Goal: Transaction & Acquisition: Purchase product/service

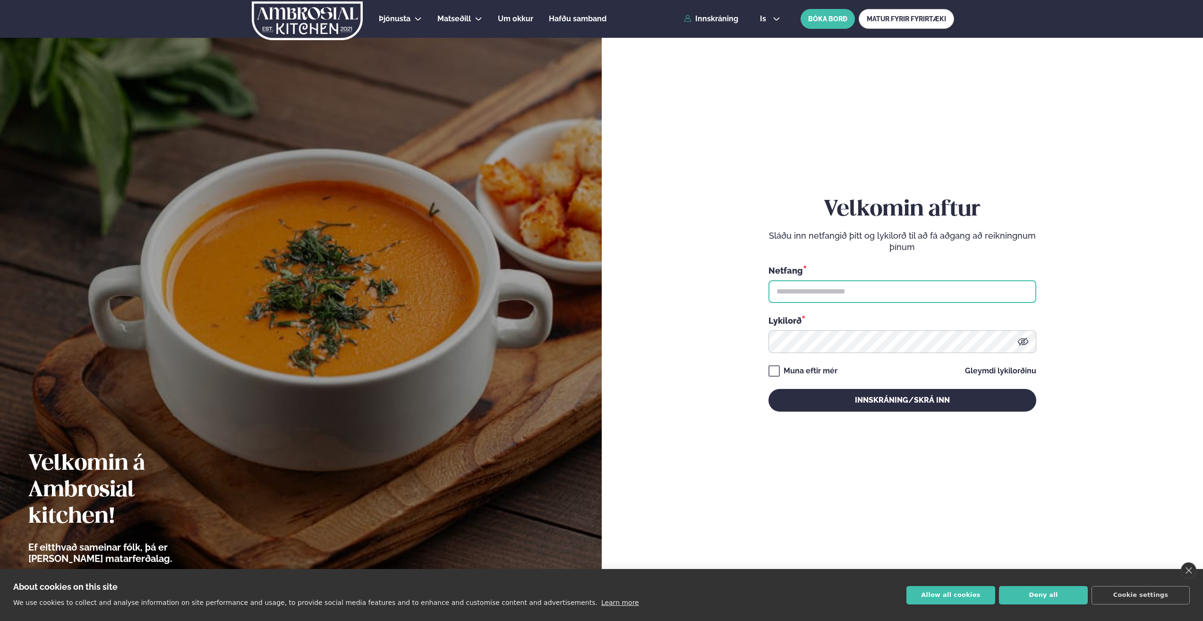
click at [851, 291] on input "text" at bounding box center [902, 291] width 268 height 23
type input "**********"
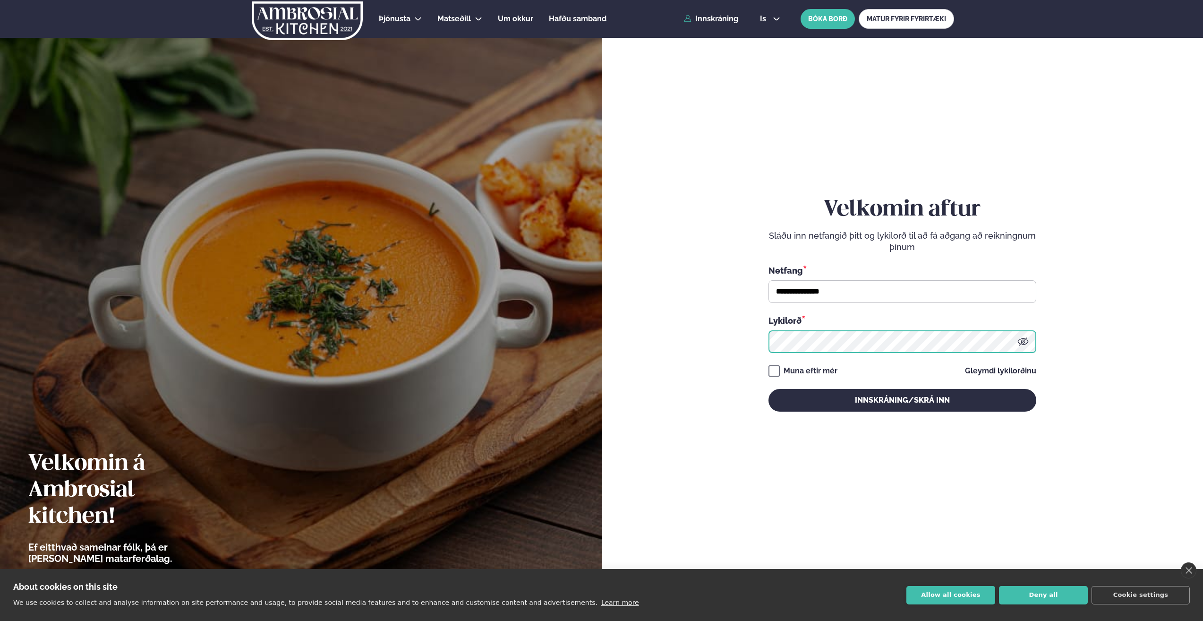
click at [768, 389] on button "Innskráning/Skrá inn" at bounding box center [902, 400] width 268 height 23
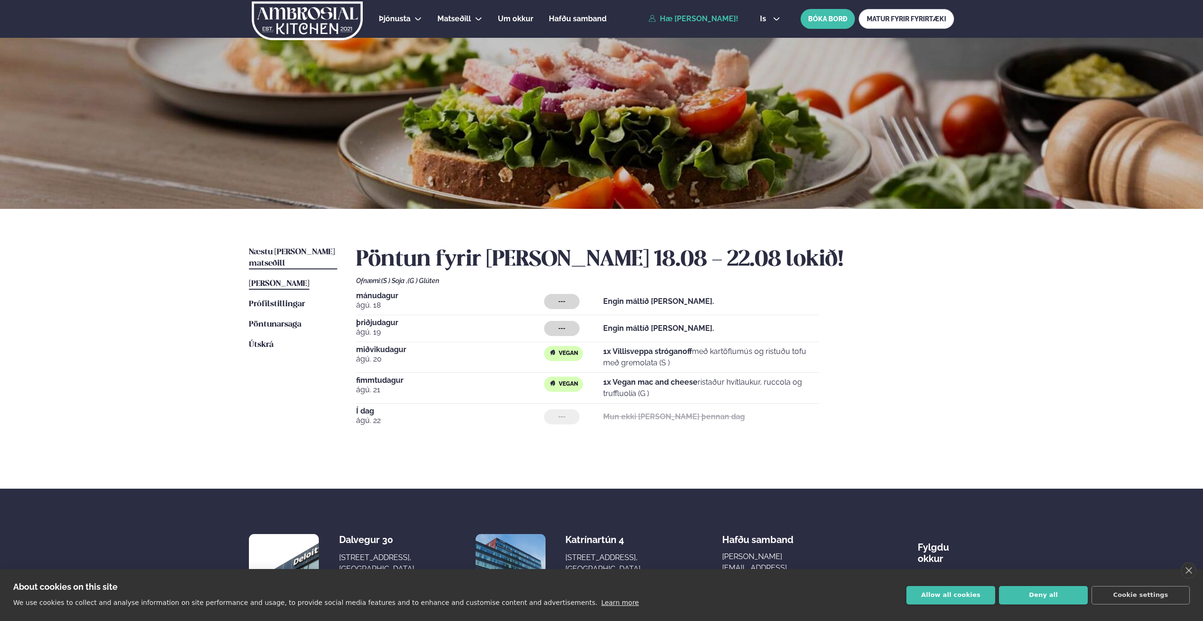
click at [285, 254] on span "Næstu [PERSON_NAME] matseðill" at bounding box center [292, 257] width 86 height 19
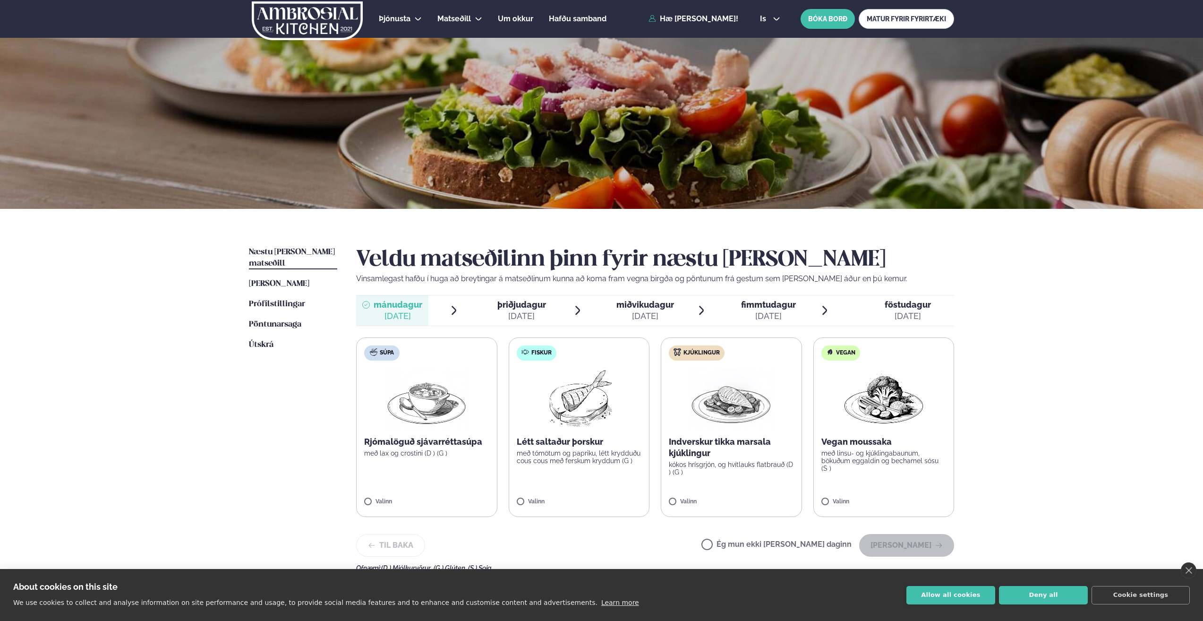
scroll to position [47, 0]
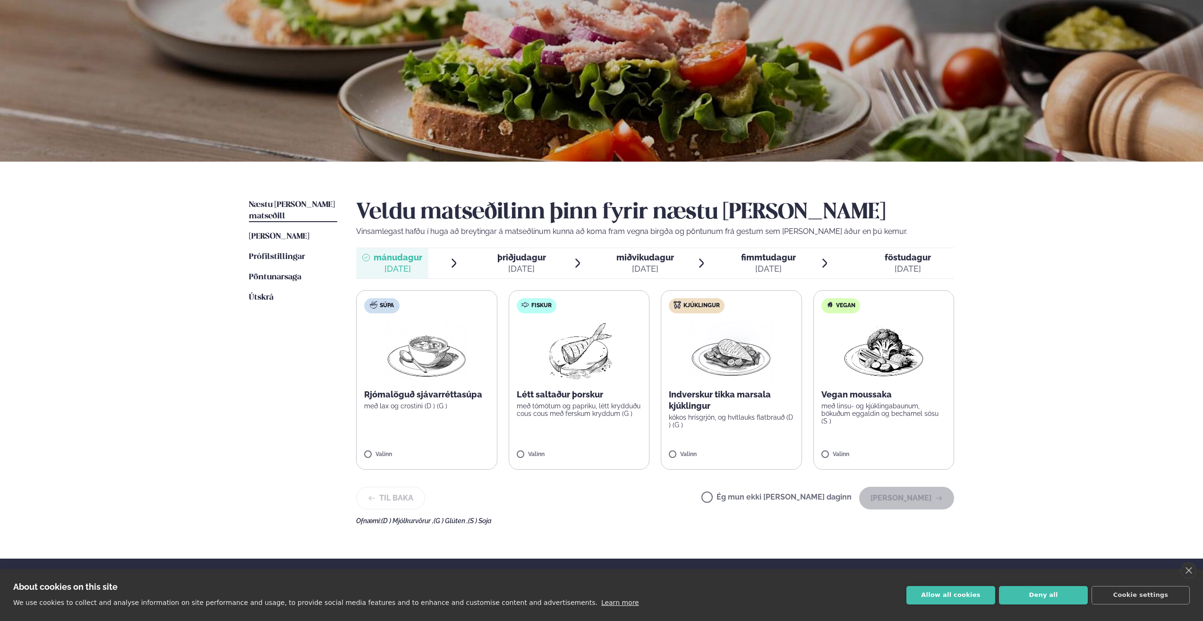
click at [658, 262] on span "miðvikudagur" at bounding box center [645, 257] width 58 height 10
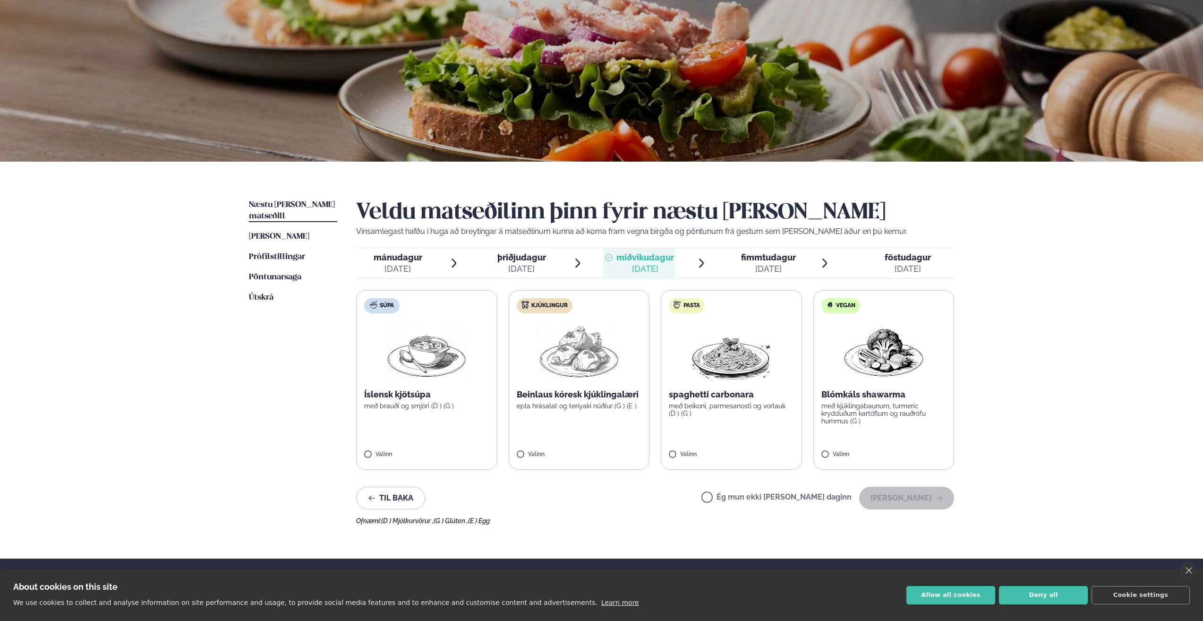
click at [905, 415] on p "með kjúklingabaunum, turmeric krydduðum kartöflum og rauðrófu hummus (G )" at bounding box center [883, 413] width 125 height 23
click at [912, 499] on button "[PERSON_NAME]" at bounding box center [906, 497] width 95 height 23
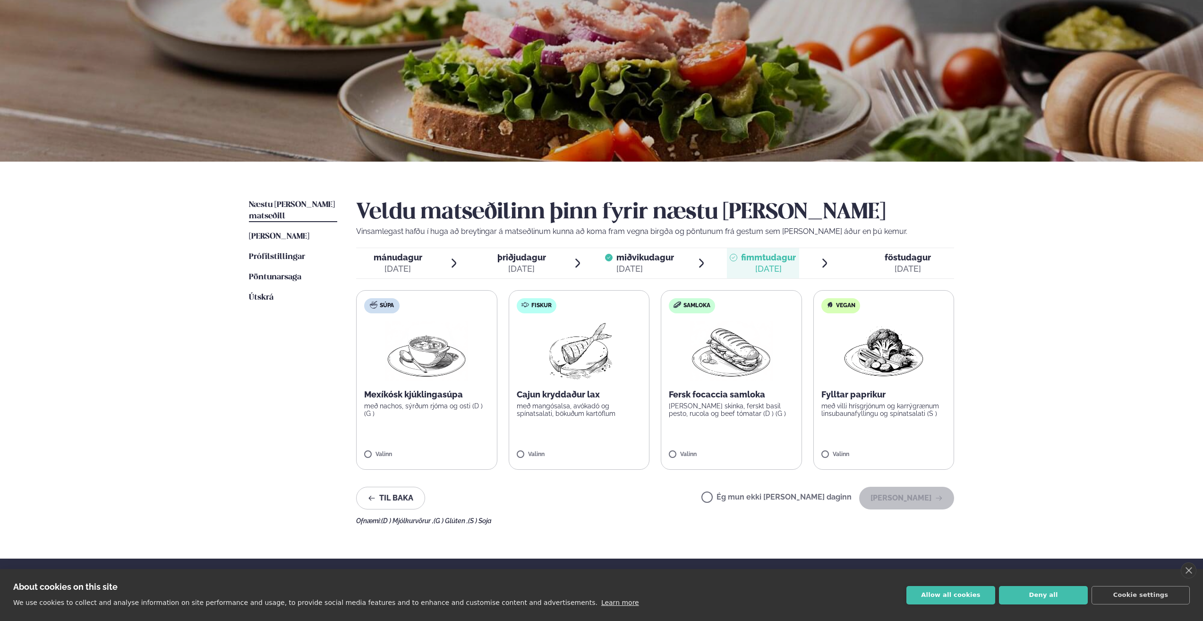
click at [845, 449] on label "Vegan Fylltar paprikur með villi hrísgrjónum og karrýgrænum linsubaunafyllingu …" at bounding box center [883, 379] width 141 height 179
click at [915, 501] on button "[PERSON_NAME]" at bounding box center [906, 497] width 95 height 23
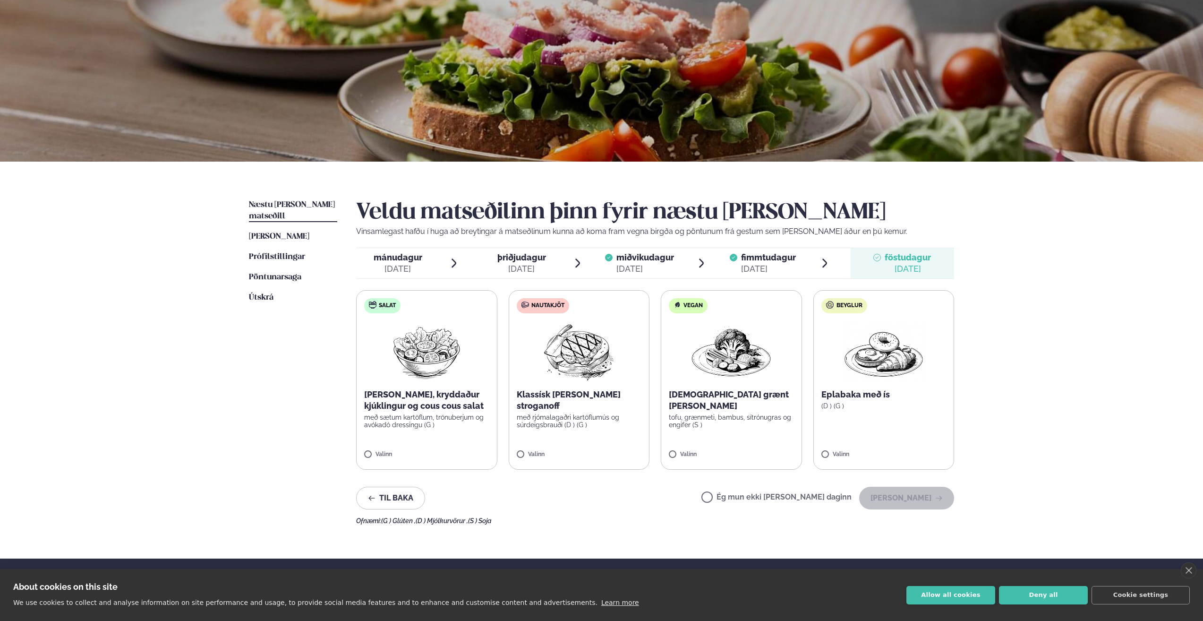
click at [521, 262] on span "þriðjudagur" at bounding box center [521, 257] width 49 height 10
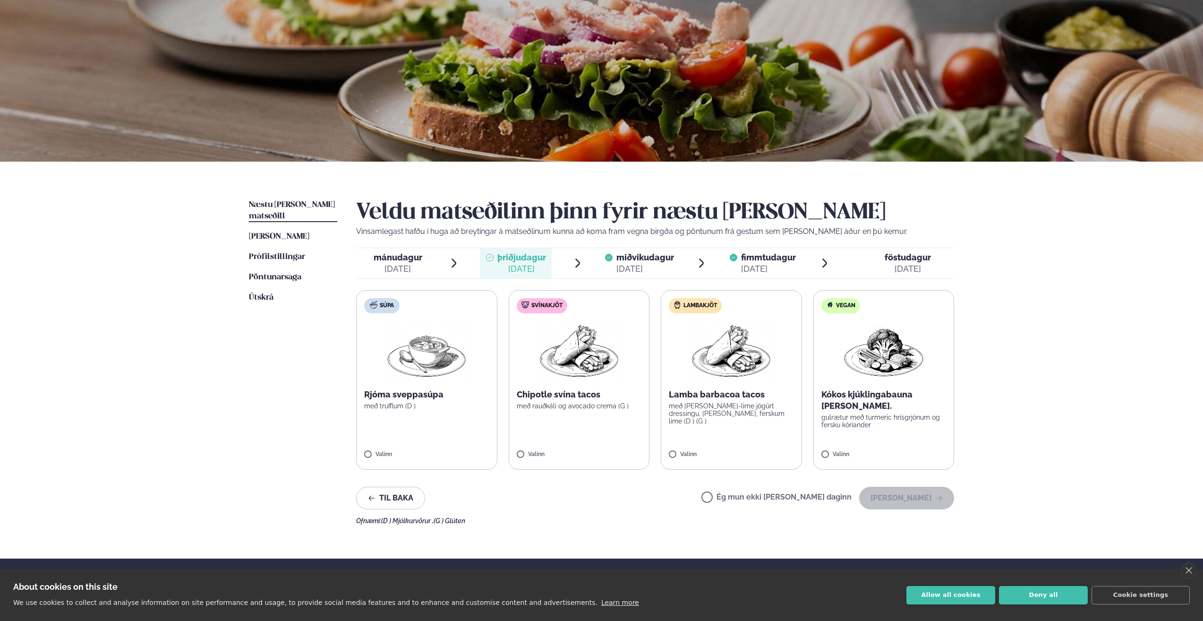
click at [410, 257] on span "mánudagur" at bounding box center [398, 257] width 49 height 10
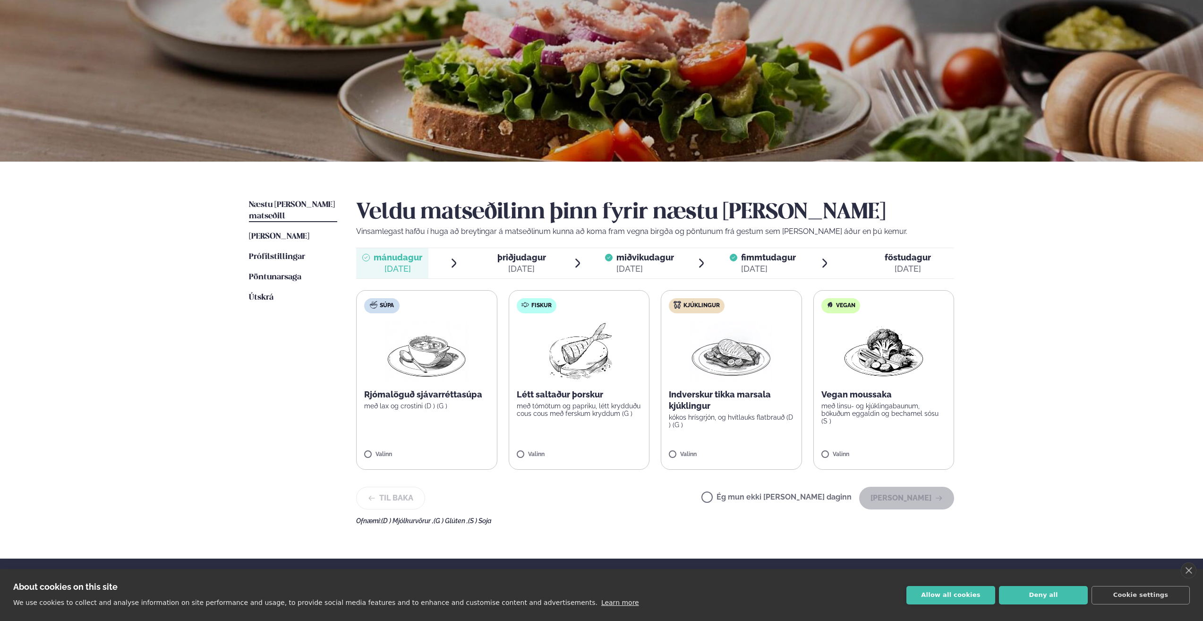
click at [654, 263] on div "miðvikudagur mið." at bounding box center [645, 257] width 58 height 11
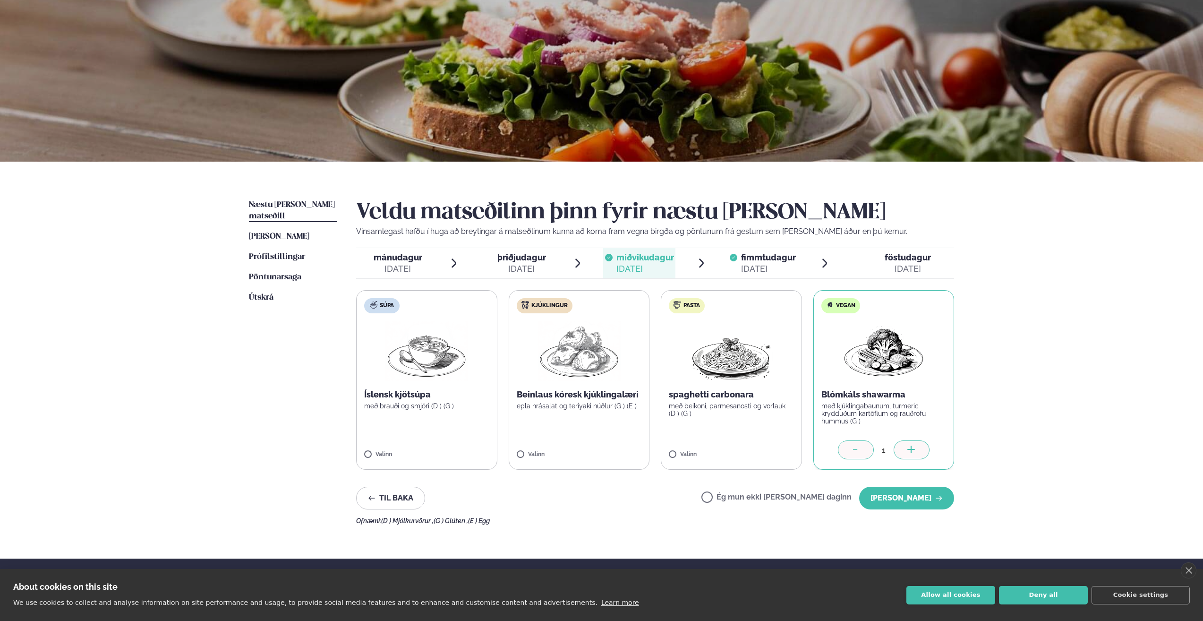
click at [918, 263] on div "[DATE]" at bounding box center [908, 268] width 46 height 11
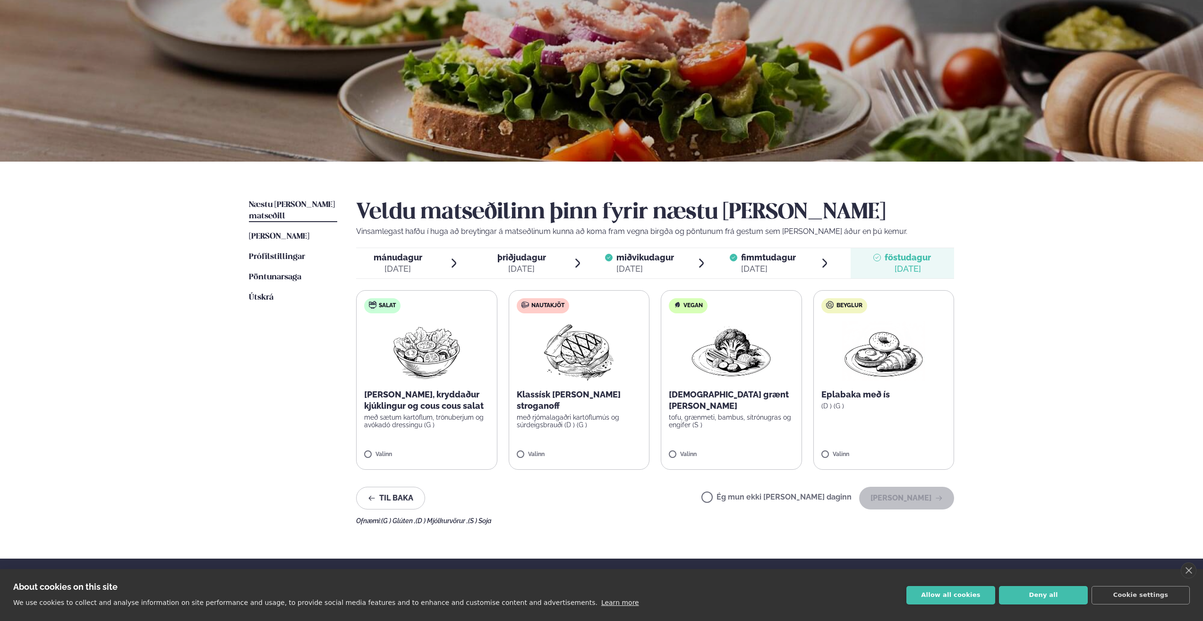
click at [785, 493] on span "Ég mun ekki [PERSON_NAME] daginn" at bounding box center [776, 498] width 150 height 10
click at [796, 498] on label "Ég mun ekki [PERSON_NAME] daginn" at bounding box center [776, 498] width 150 height 10
click at [902, 502] on button "[PERSON_NAME]" at bounding box center [906, 497] width 95 height 23
